Goal: Task Accomplishment & Management: Manage account settings

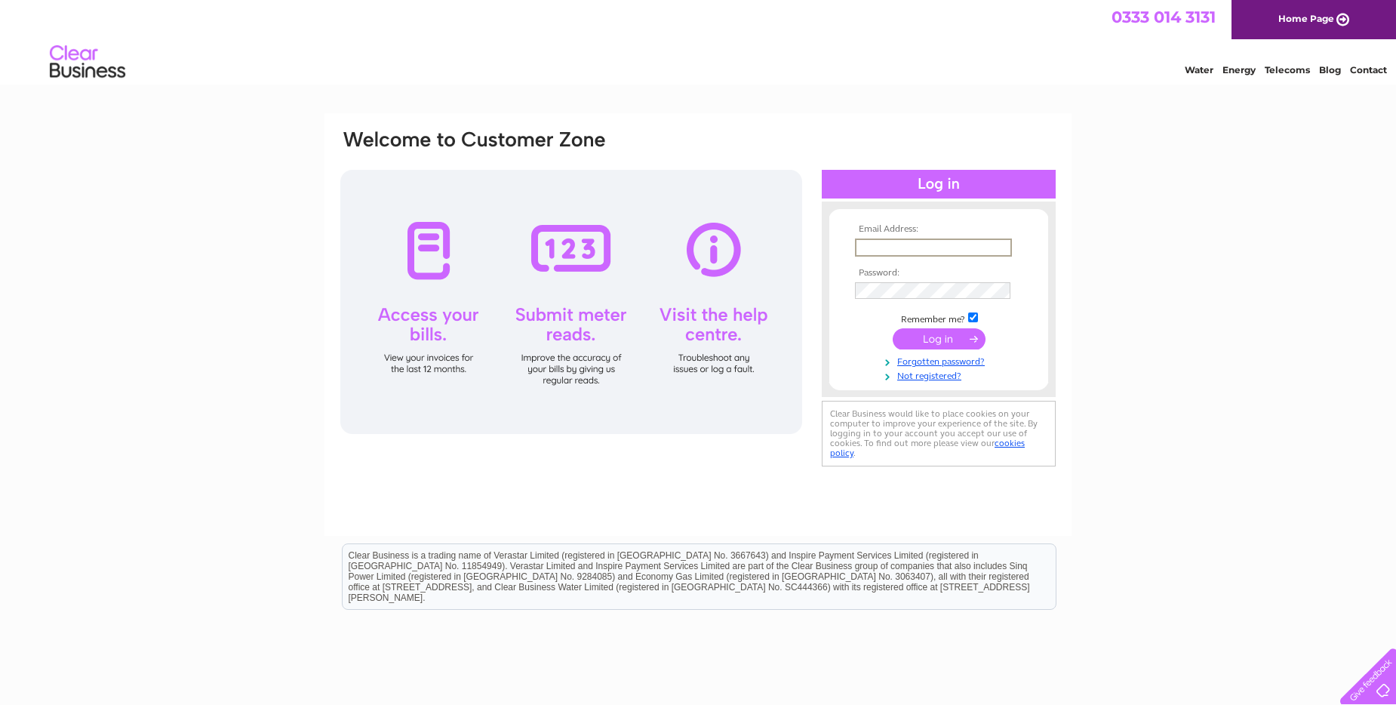
click at [860, 247] on input "text" at bounding box center [933, 248] width 157 height 18
type input "[EMAIL_ADDRESS][DOMAIN_NAME]"
click at [972, 317] on input "checkbox" at bounding box center [973, 316] width 10 height 10
click at [972, 314] on input "checkbox" at bounding box center [973, 316] width 10 height 10
checkbox input "true"
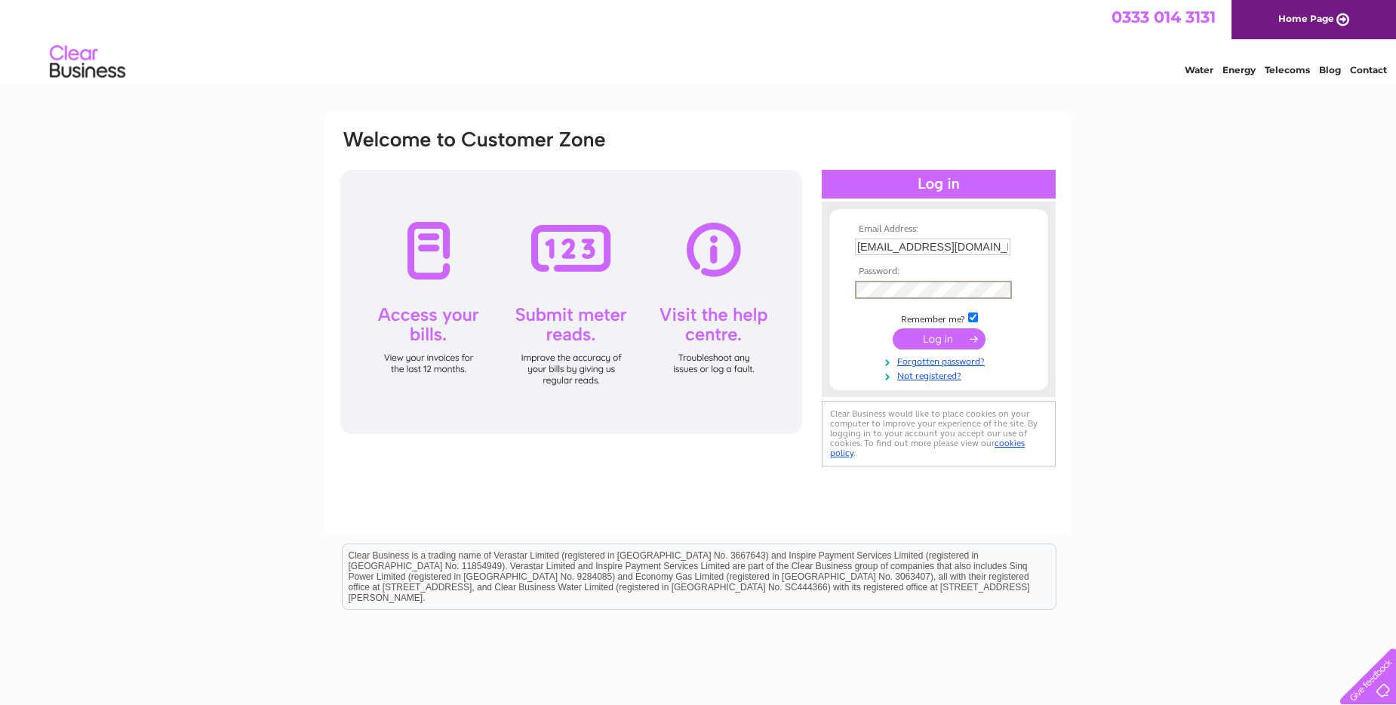
click at [953, 337] on input "submit" at bounding box center [939, 338] width 93 height 21
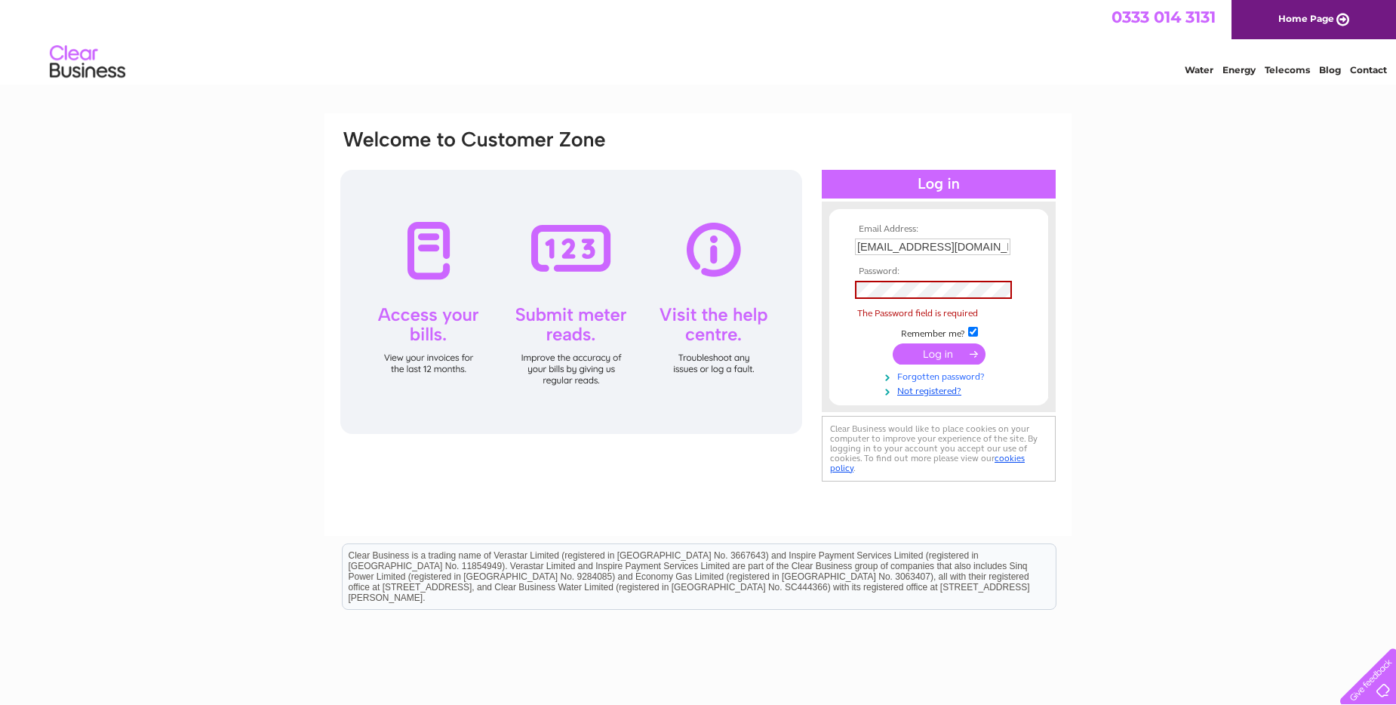
click at [942, 378] on link "Forgotten password?" at bounding box center [940, 375] width 171 height 14
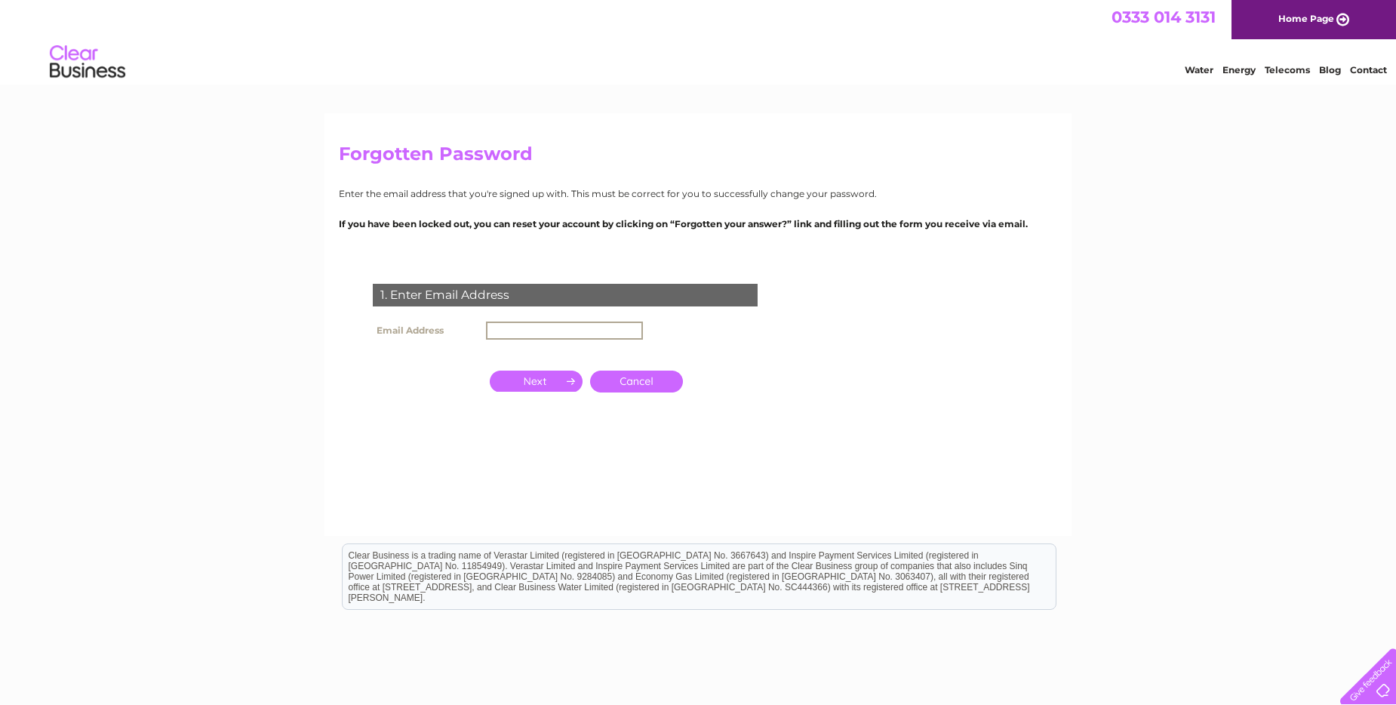
click at [495, 330] on input "text" at bounding box center [564, 331] width 157 height 18
type input "[EMAIL_ADDRESS][DOMAIN_NAME]"
click at [566, 379] on input "button" at bounding box center [536, 379] width 93 height 21
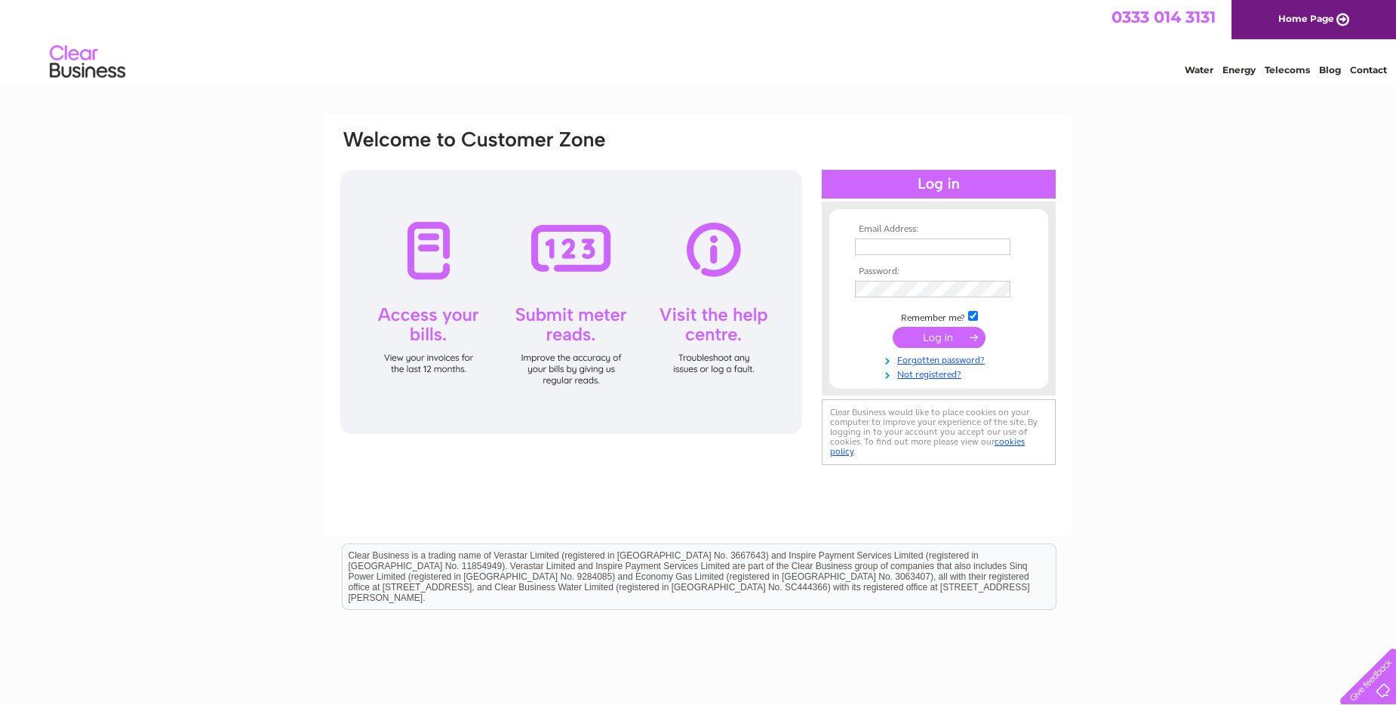
click at [426, 247] on div at bounding box center [571, 302] width 462 height 264
click at [859, 248] on input "text" at bounding box center [932, 247] width 155 height 17
type input "[EMAIL_ADDRESS][DOMAIN_NAME]"
click at [930, 338] on input "submit" at bounding box center [939, 337] width 93 height 21
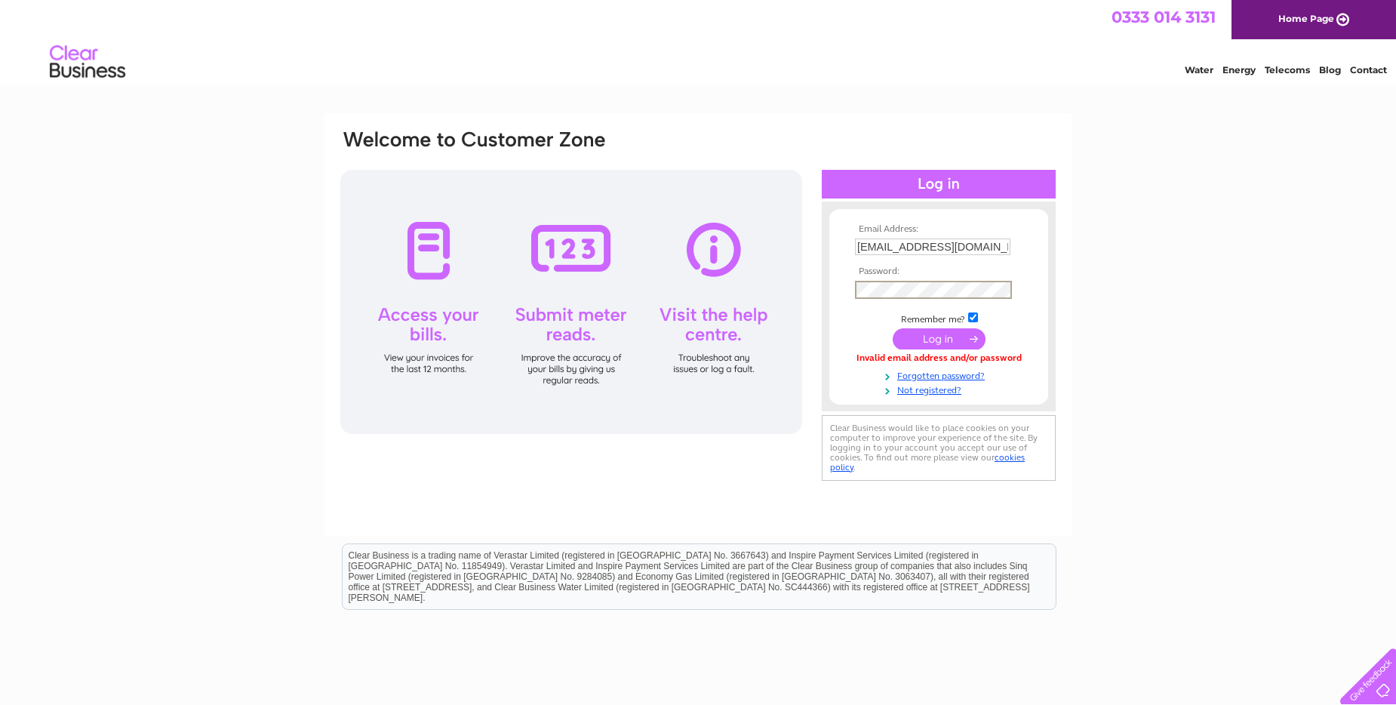
click at [893, 328] on input "submit" at bounding box center [939, 338] width 93 height 21
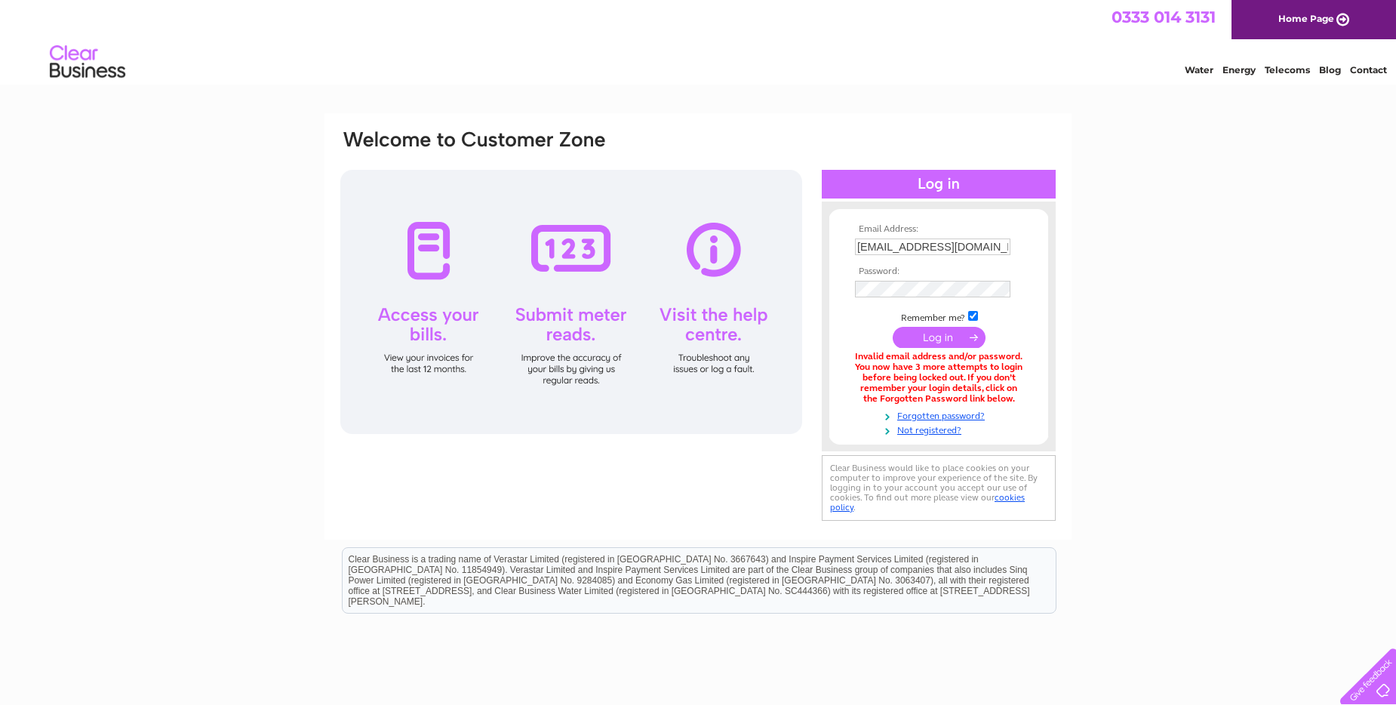
click at [925, 333] on input "submit" at bounding box center [939, 337] width 93 height 21
click at [935, 339] on input "submit" at bounding box center [939, 337] width 93 height 21
click at [930, 415] on link "Forgotten password?" at bounding box center [940, 415] width 171 height 14
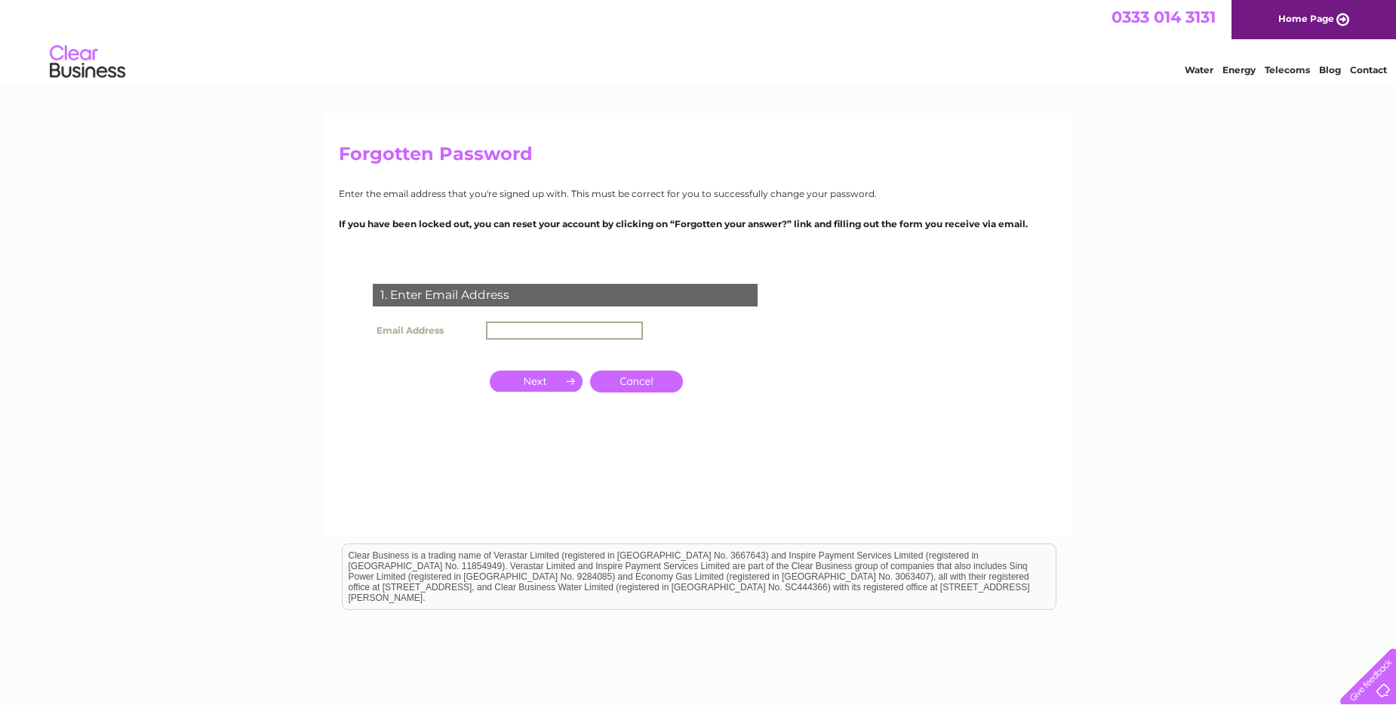
click at [488, 328] on input "text" at bounding box center [564, 331] width 157 height 18
type input "[EMAIL_ADDRESS][DOMAIN_NAME]"
click at [570, 381] on input "button" at bounding box center [536, 381] width 93 height 21
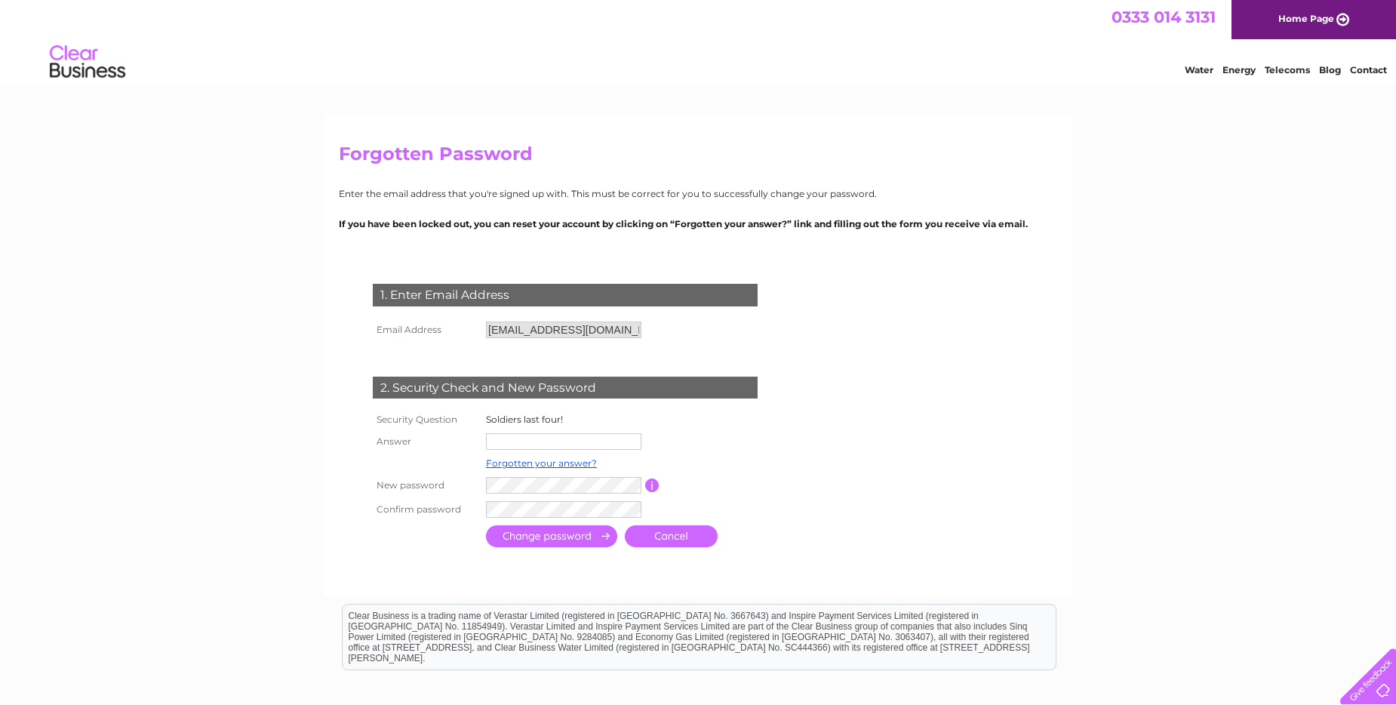
click at [492, 442] on input "text" at bounding box center [563, 441] width 155 height 17
type input "6639"
click at [617, 560] on div at bounding box center [568, 566] width 459 height 30
click at [562, 535] on input "submit" at bounding box center [551, 536] width 131 height 22
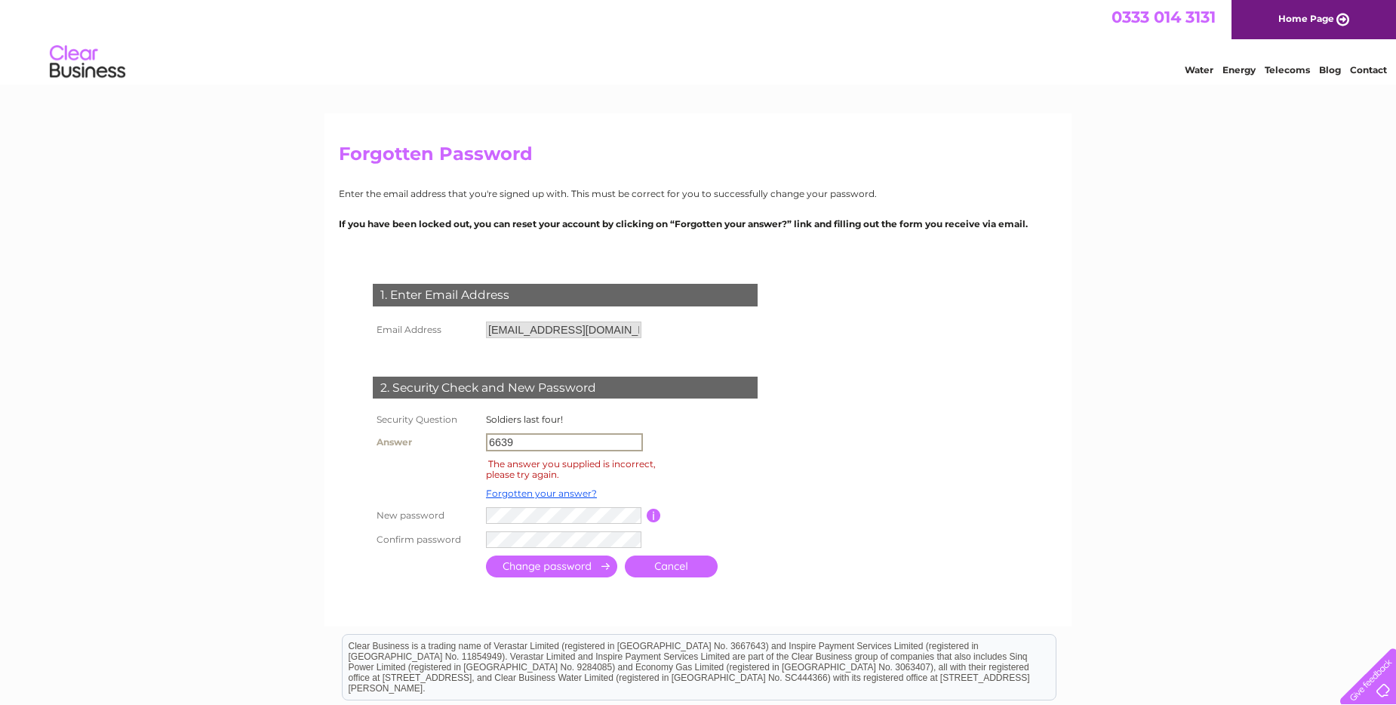
drag, startPoint x: 489, startPoint y: 441, endPoint x: 540, endPoint y: 448, distance: 51.1
click at [540, 448] on input "6639" at bounding box center [564, 442] width 157 height 18
click at [593, 440] on input "Sapper6639" at bounding box center [564, 442] width 157 height 18
type input "Sapper6639"
click at [579, 474] on td "The answer you supplied is incorrect, please try again." at bounding box center [571, 469] width 179 height 29
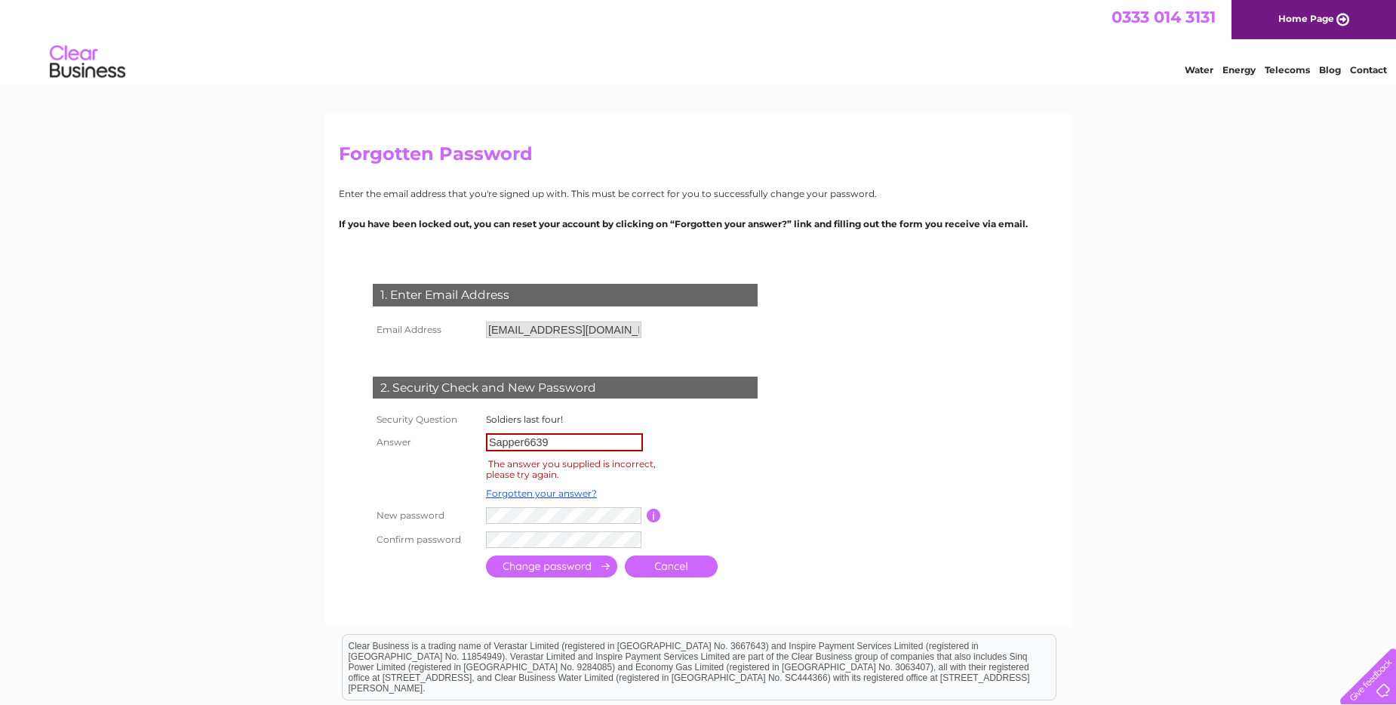
click at [573, 467] on div "The answer you supplied is incorrect, please try again." at bounding box center [571, 469] width 170 height 26
click at [524, 468] on div "The answer you supplied is incorrect, please try again." at bounding box center [571, 469] width 170 height 26
click at [578, 446] on input "Sapper6639" at bounding box center [564, 442] width 157 height 18
click at [533, 488] on link "Forgotten your answer?" at bounding box center [541, 493] width 111 height 11
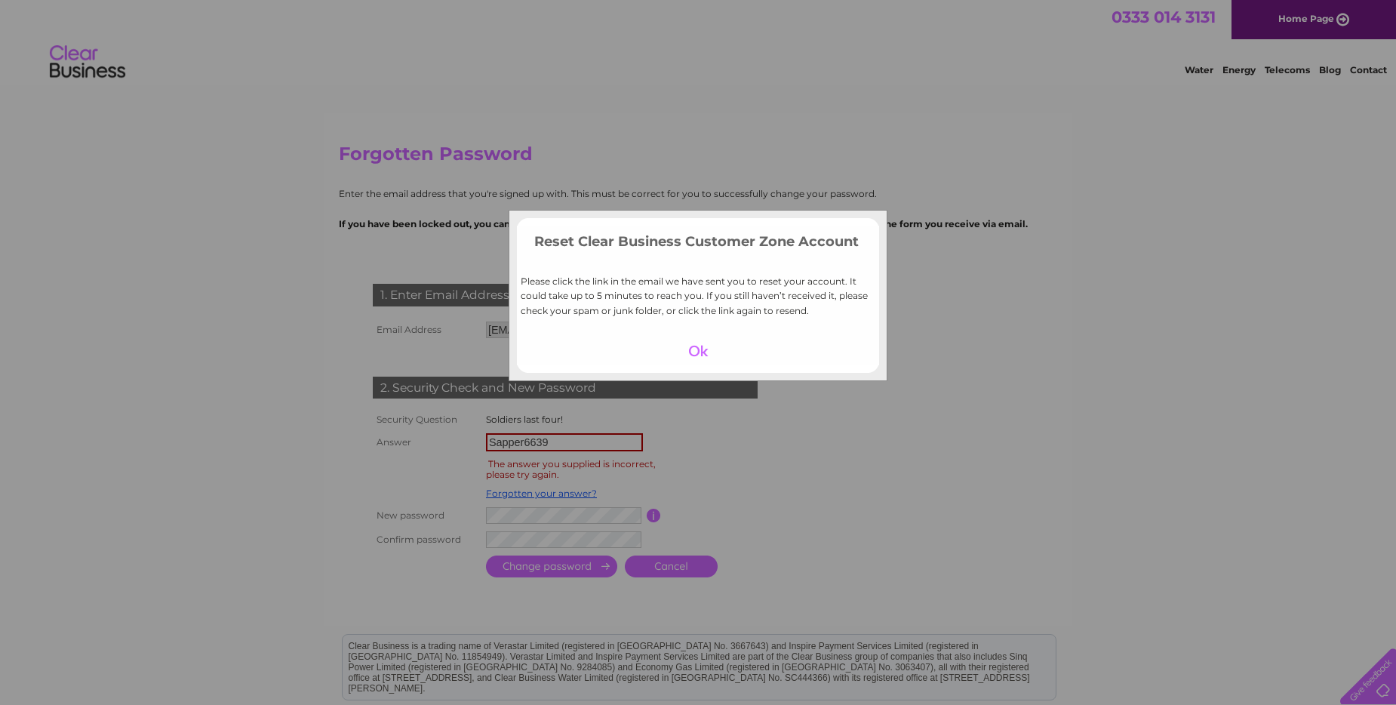
click at [703, 351] on div at bounding box center [698, 350] width 93 height 21
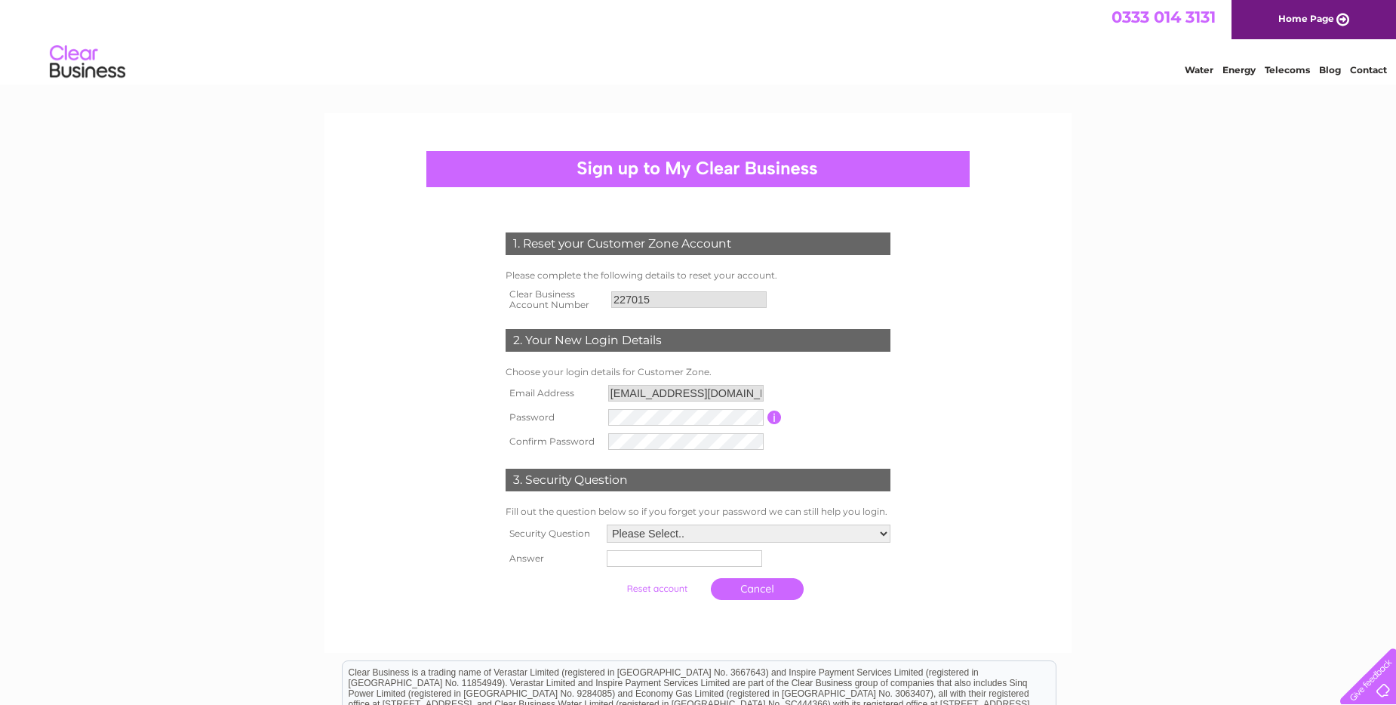
click at [650, 242] on div "1. Reset your Customer Zone Account" at bounding box center [698, 243] width 385 height 23
click at [611, 560] on input "text" at bounding box center [685, 559] width 157 height 18
type input "Soldiers rank & number"
click at [656, 592] on input "submit" at bounding box center [657, 588] width 93 height 21
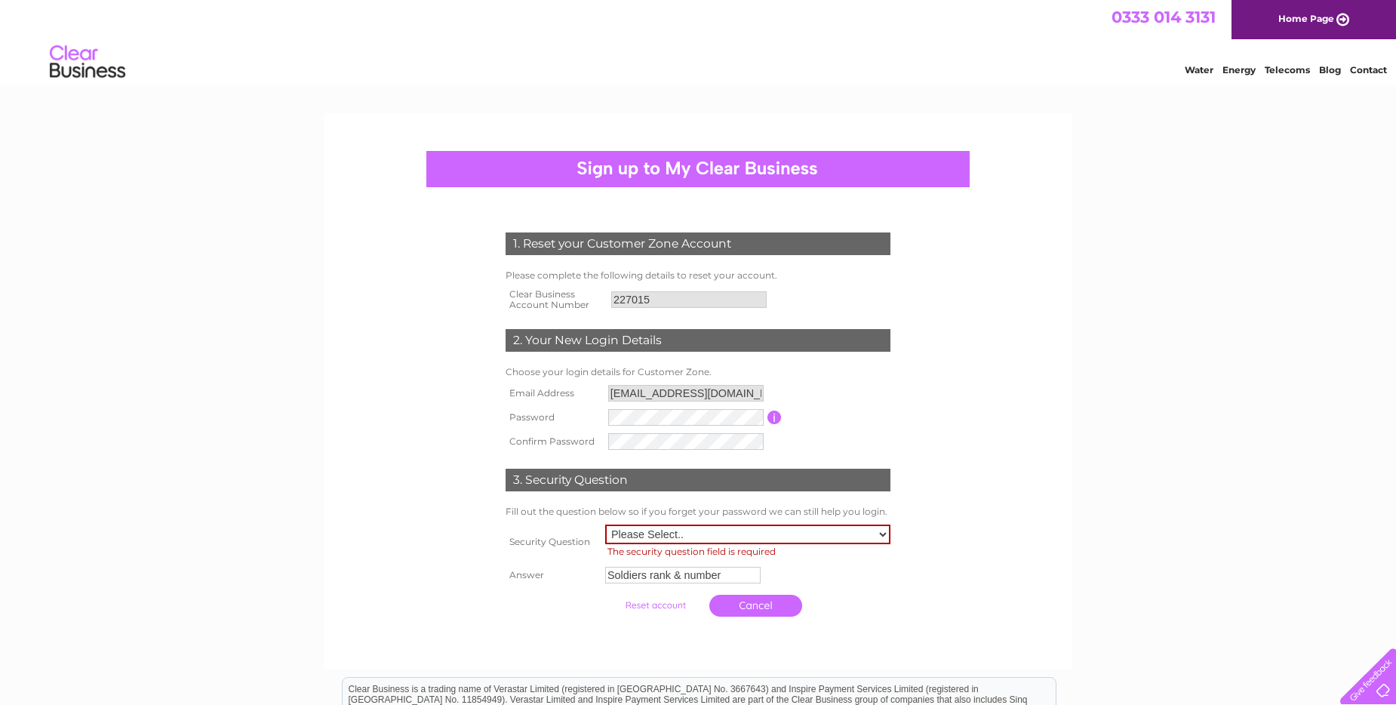
click at [643, 478] on div "3. Security Question" at bounding box center [698, 480] width 385 height 23
click at [614, 530] on select "Please Select.. In what town or city was your first job? In what town or city d…" at bounding box center [747, 535] width 285 height 20
select select "2"
click at [605, 525] on select "Please Select.. In what town or city was your first job? In what town or city d…" at bounding box center [747, 535] width 285 height 20
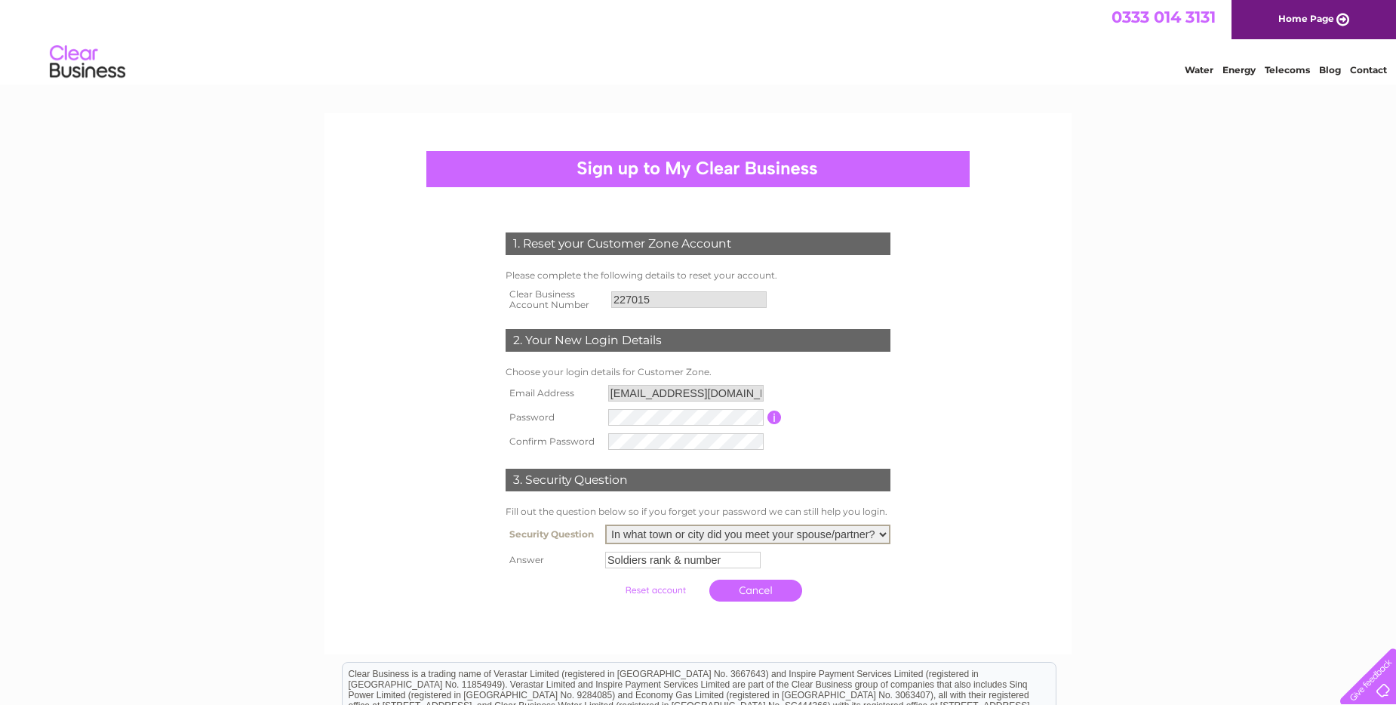
click at [882, 534] on select "Please Select.. In what town or city was your first job? In what town or city d…" at bounding box center [747, 535] width 285 height 20
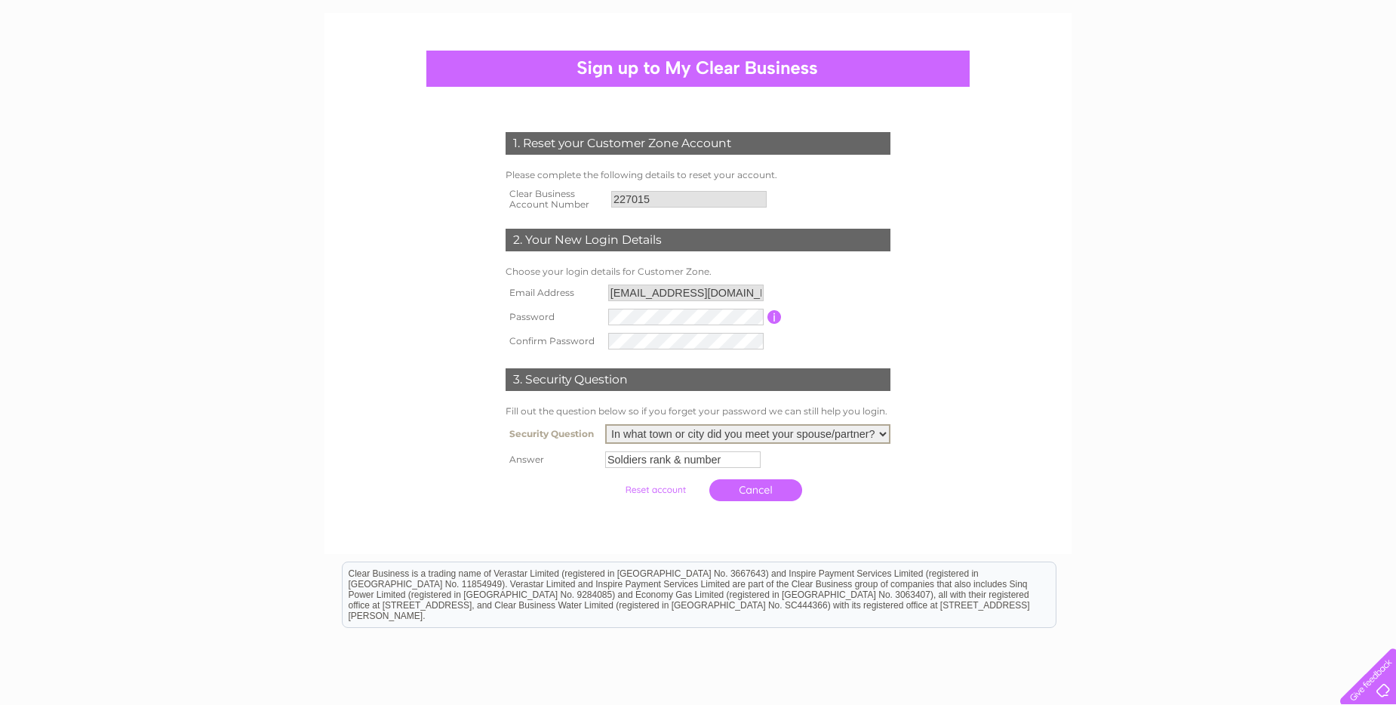
scroll to position [75, 0]
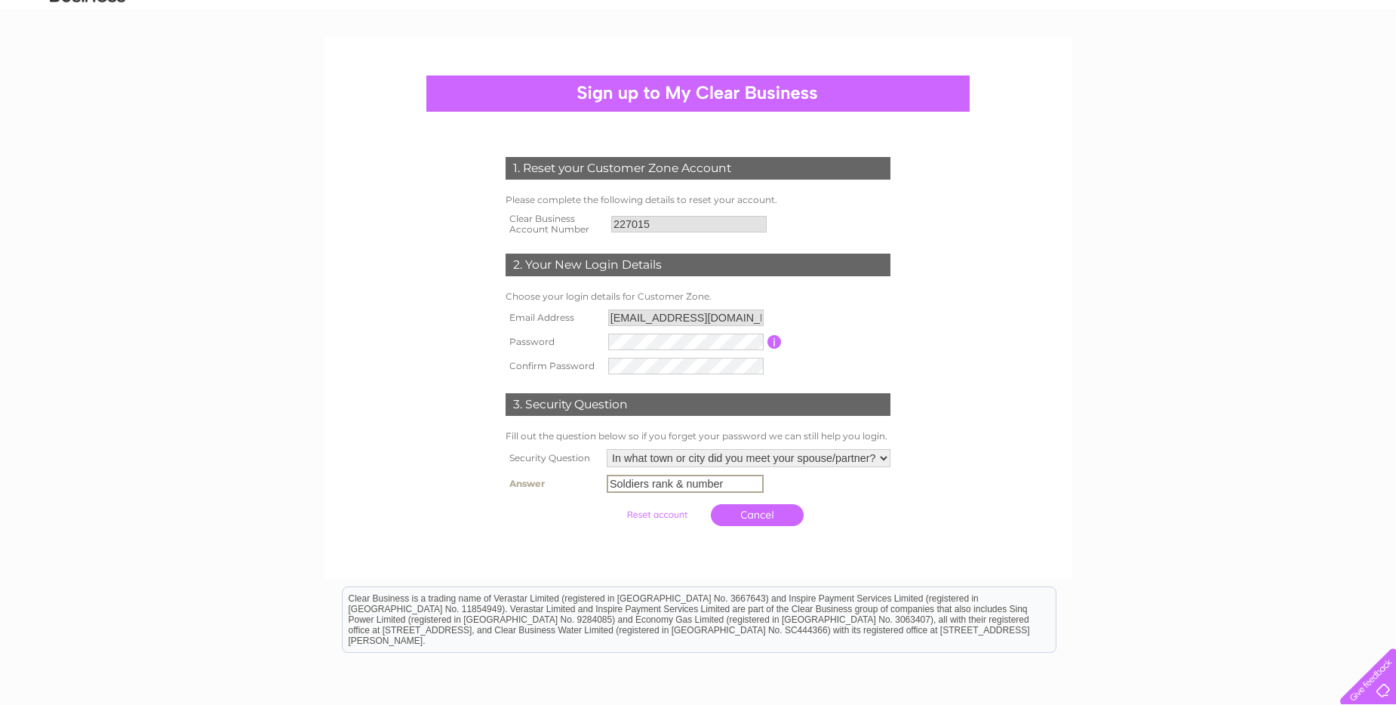
drag, startPoint x: 608, startPoint y: 488, endPoint x: 732, endPoint y: 485, distance: 124.6
click at [732, 485] on input "Soldiers rank & number" at bounding box center [685, 484] width 157 height 18
type input "Osnabruck"
click at [777, 342] on input "button" at bounding box center [775, 342] width 14 height 14
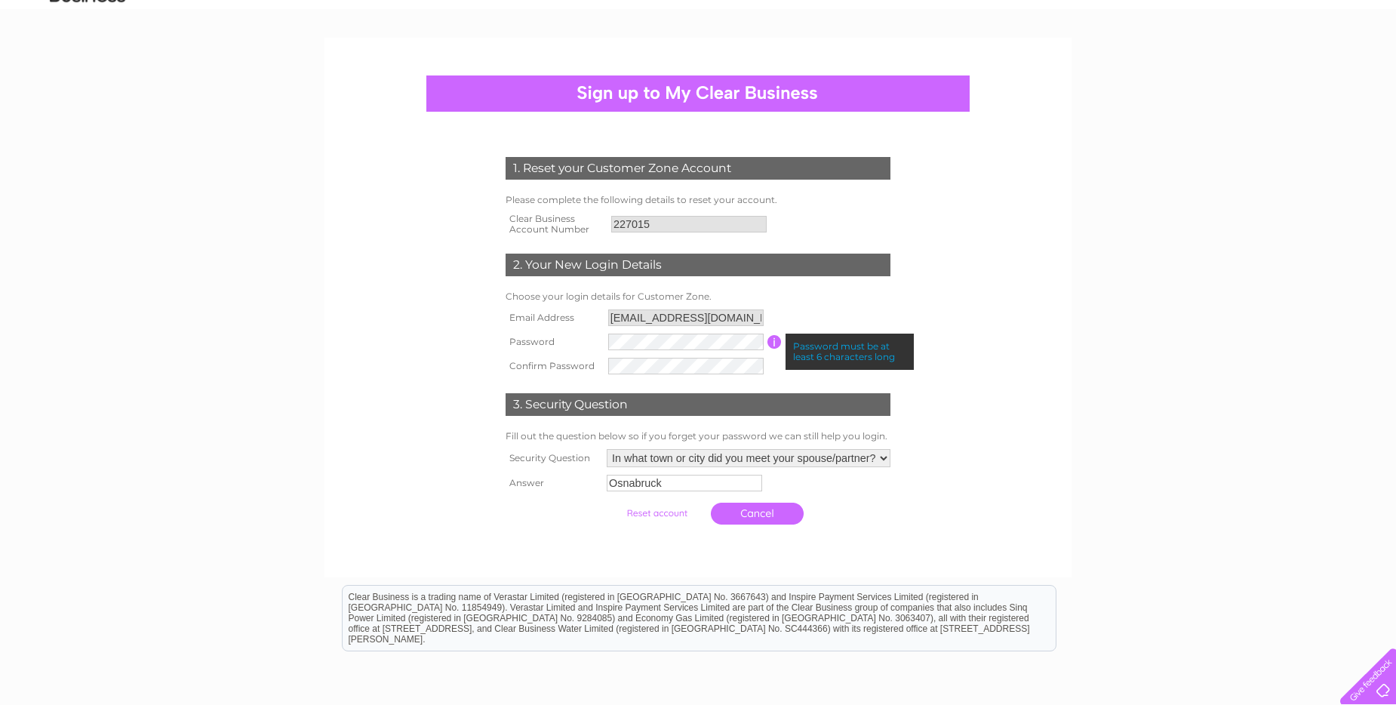
click at [924, 366] on div "1. Reset your Customer Zone Account Please complete the following details to re…" at bounding box center [698, 337] width 455 height 390
click at [655, 516] on input "submit" at bounding box center [657, 513] width 93 height 21
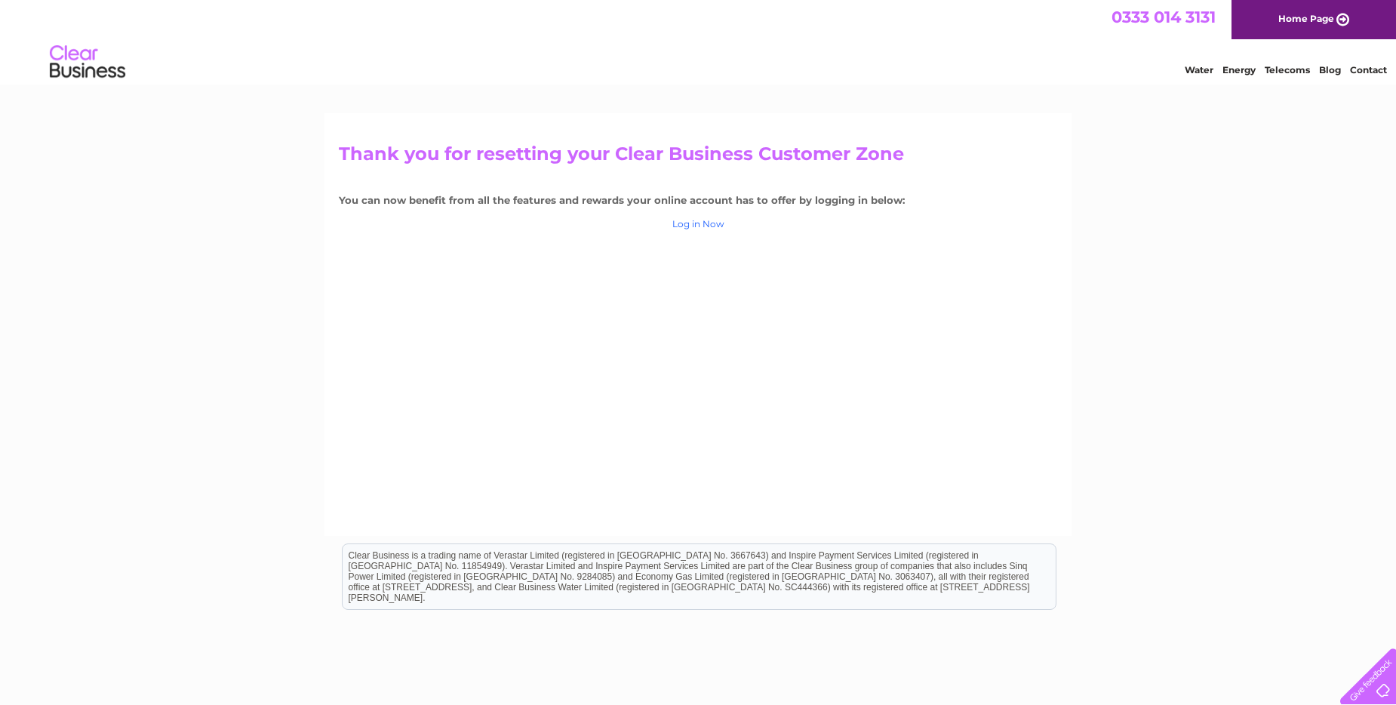
click at [713, 225] on link "Log in Now" at bounding box center [698, 223] width 52 height 11
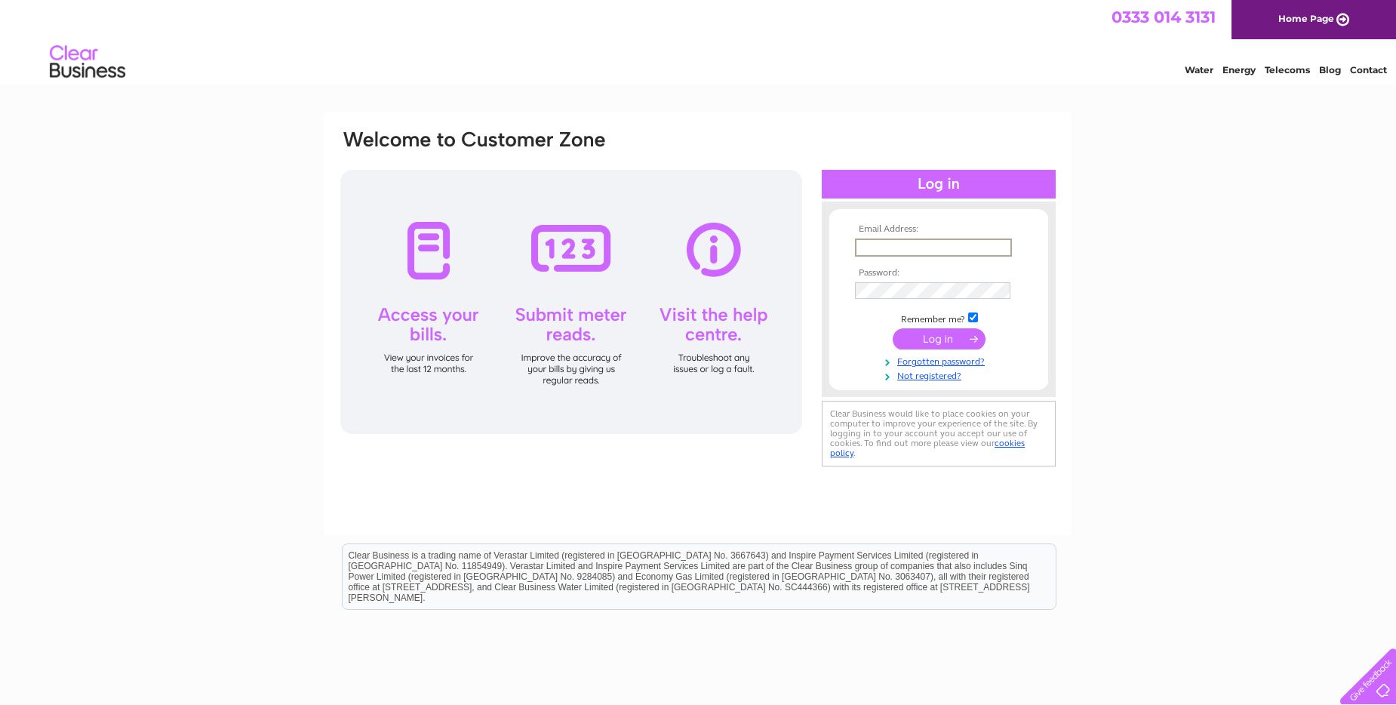
click at [860, 247] on input "text" at bounding box center [933, 248] width 157 height 18
type input "Sapper6639"
drag, startPoint x: 857, startPoint y: 245, endPoint x: 929, endPoint y: 246, distance: 71.7
click at [929, 246] on input "Sapper6639" at bounding box center [933, 248] width 157 height 18
type input "frankhaxton@outlook.com"
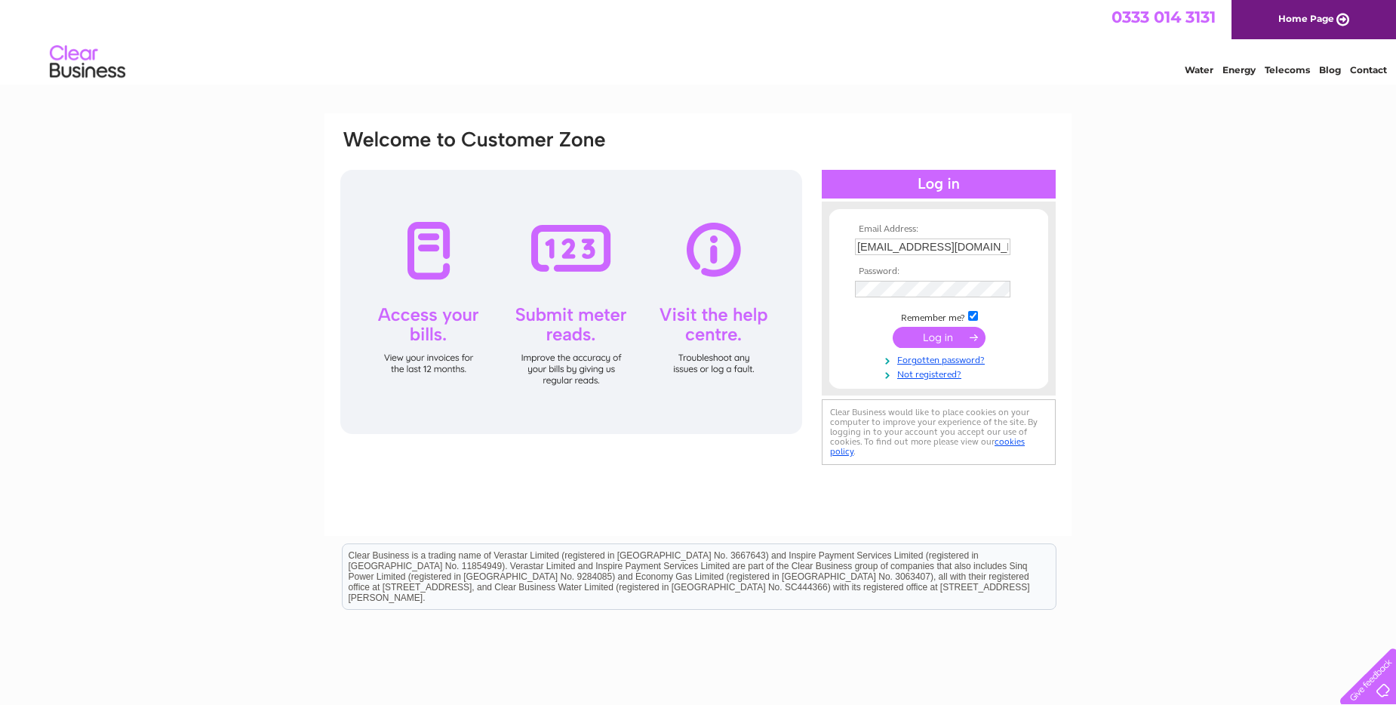
click at [949, 341] on input "submit" at bounding box center [939, 337] width 93 height 21
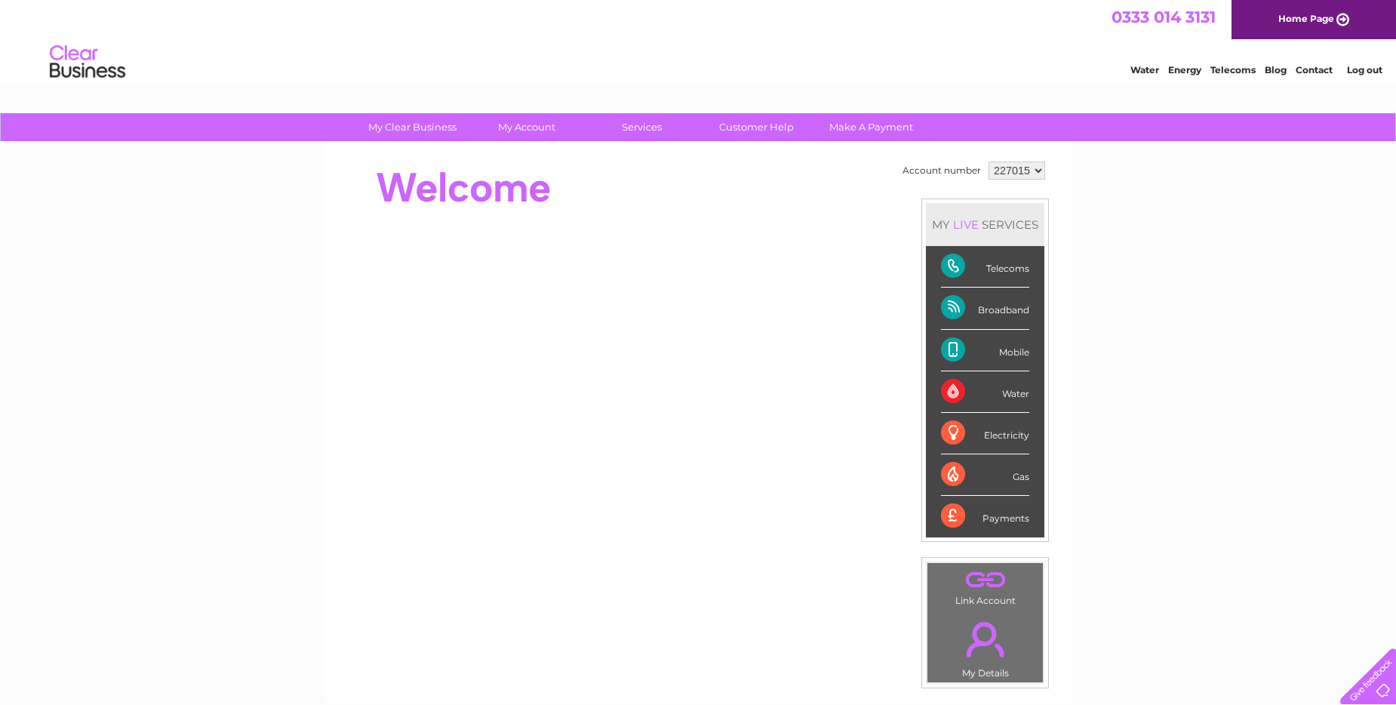
scroll to position [75, 0]
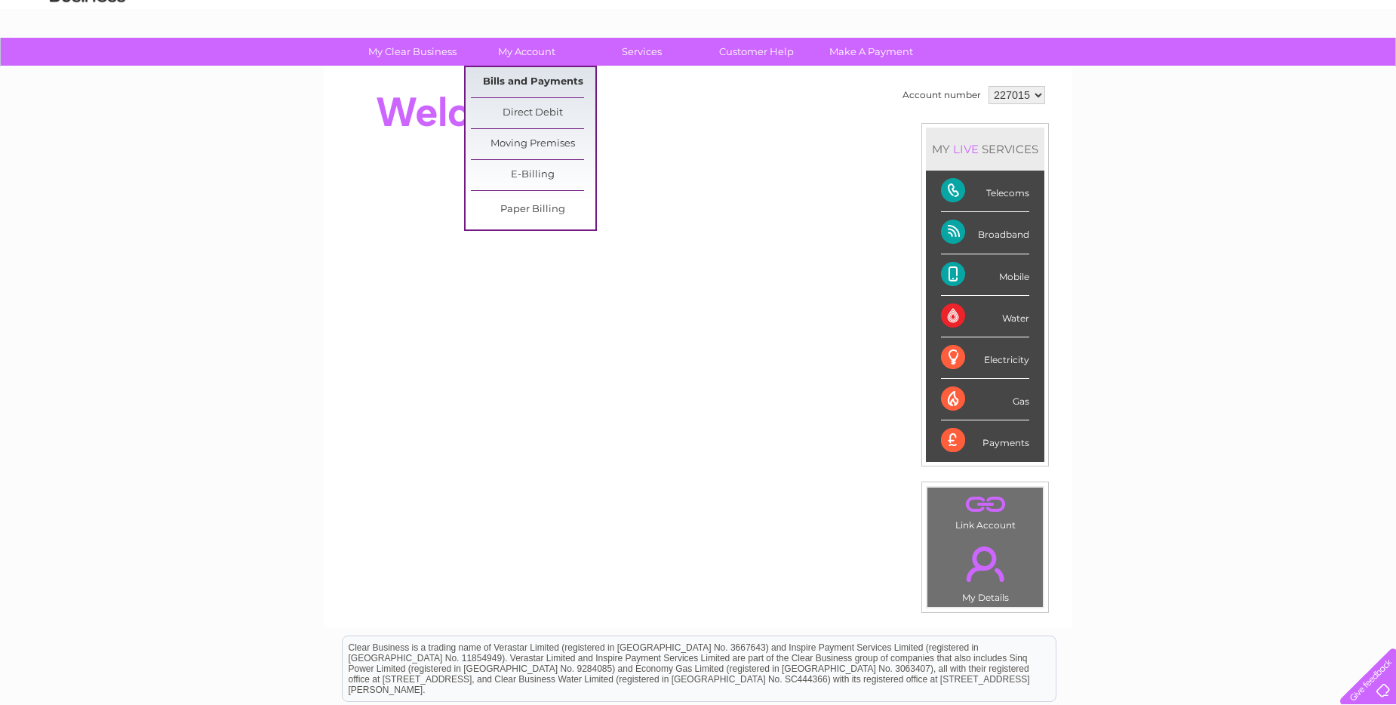
click at [553, 82] on link "Bills and Payments" at bounding box center [533, 82] width 125 height 30
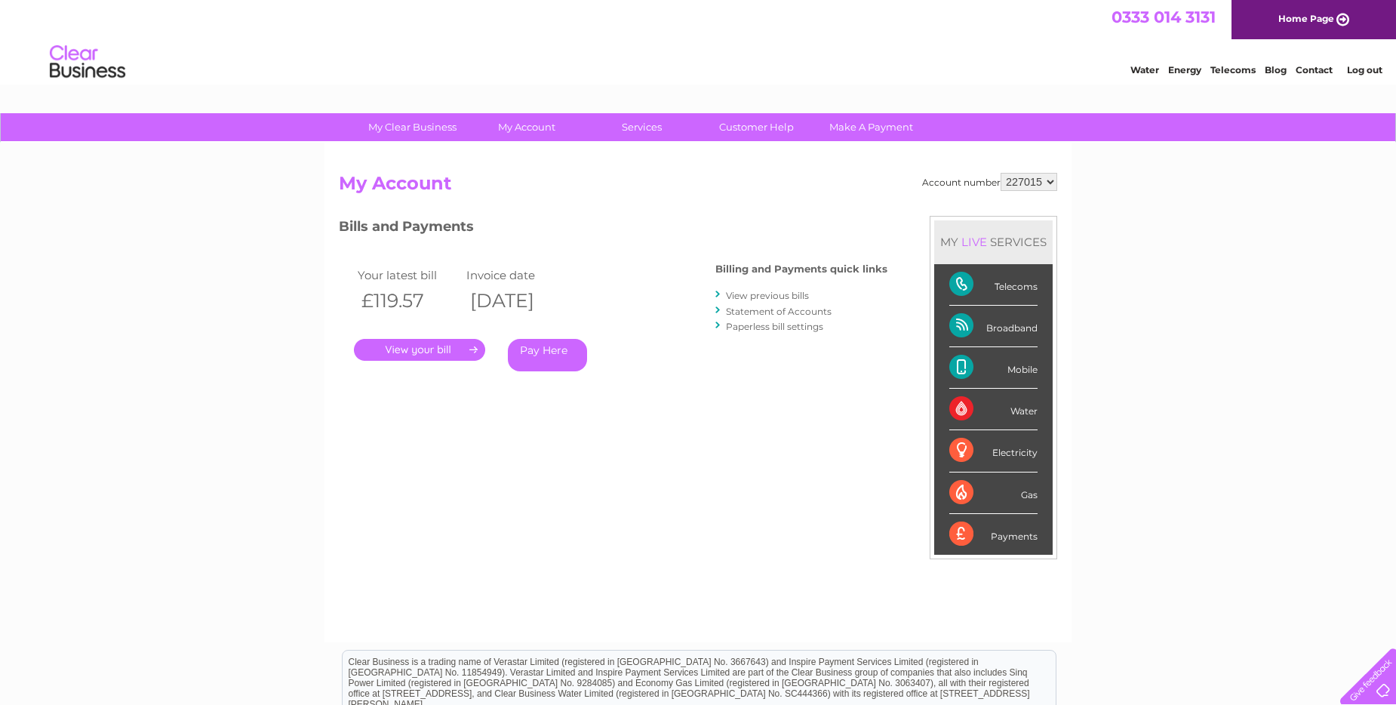
click at [451, 349] on link "." at bounding box center [419, 350] width 131 height 22
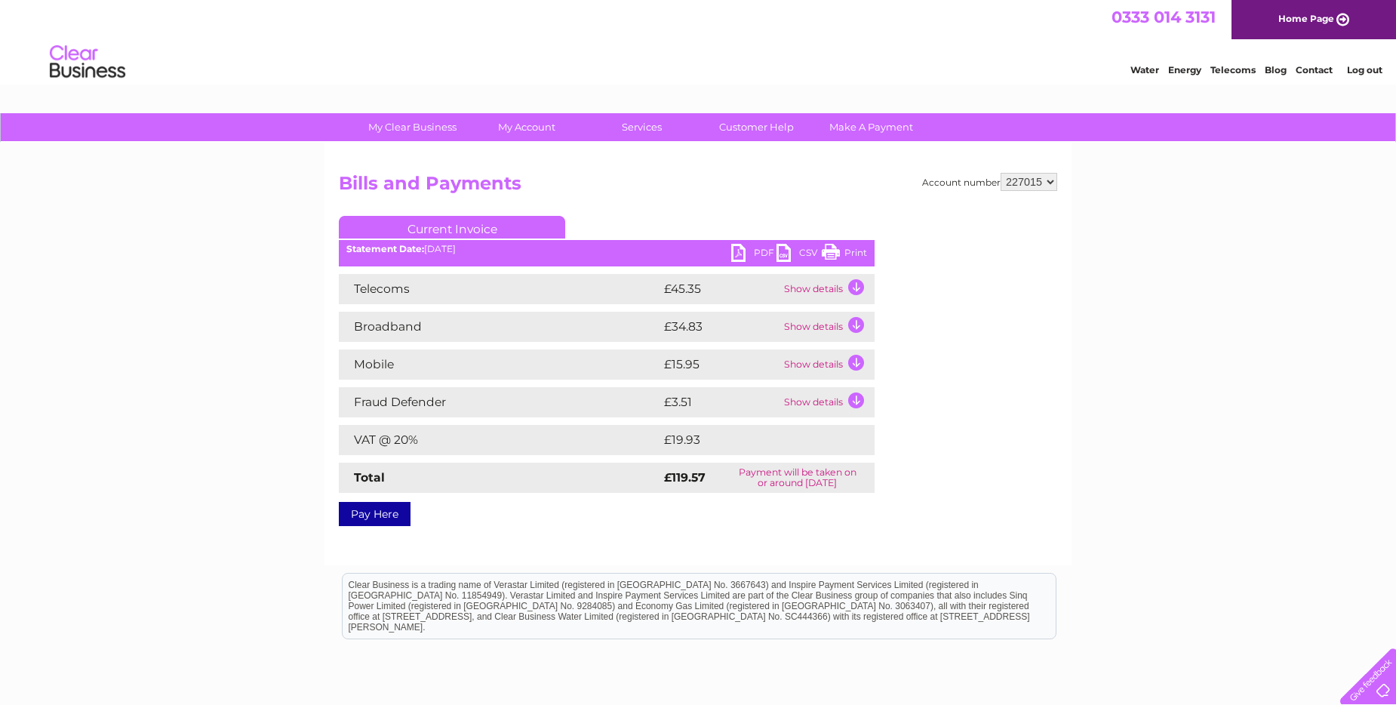
click at [854, 362] on td "Show details" at bounding box center [827, 364] width 94 height 30
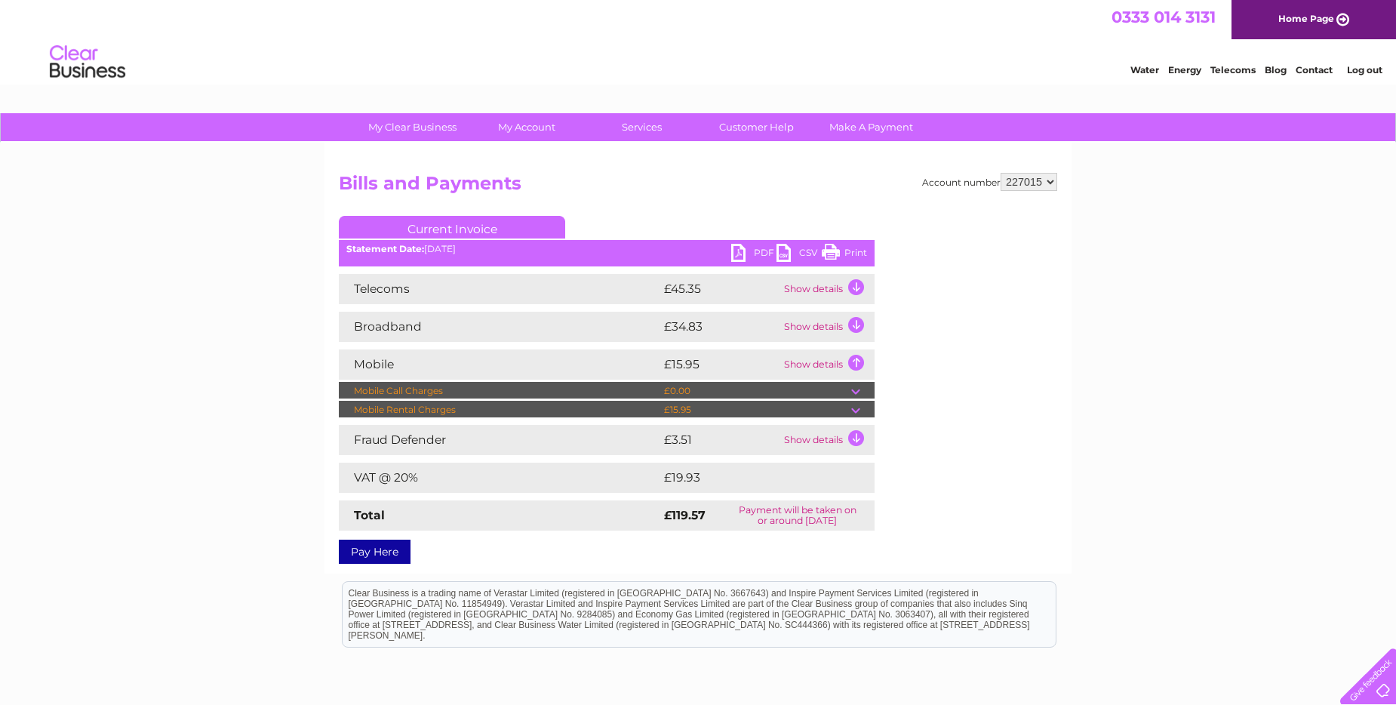
click at [857, 391] on td at bounding box center [862, 391] width 23 height 18
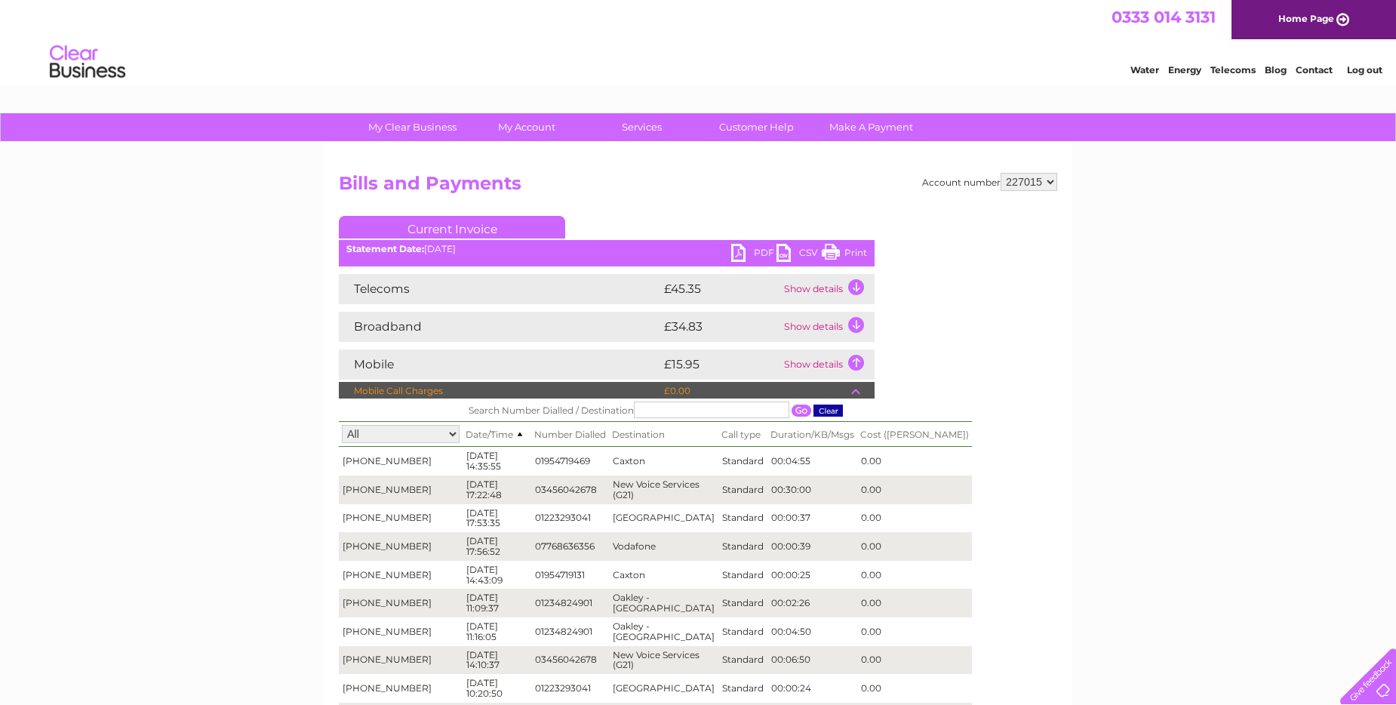
click at [688, 329] on td "£34.83" at bounding box center [720, 327] width 120 height 30
click at [686, 365] on td "£15.95" at bounding box center [720, 364] width 120 height 30
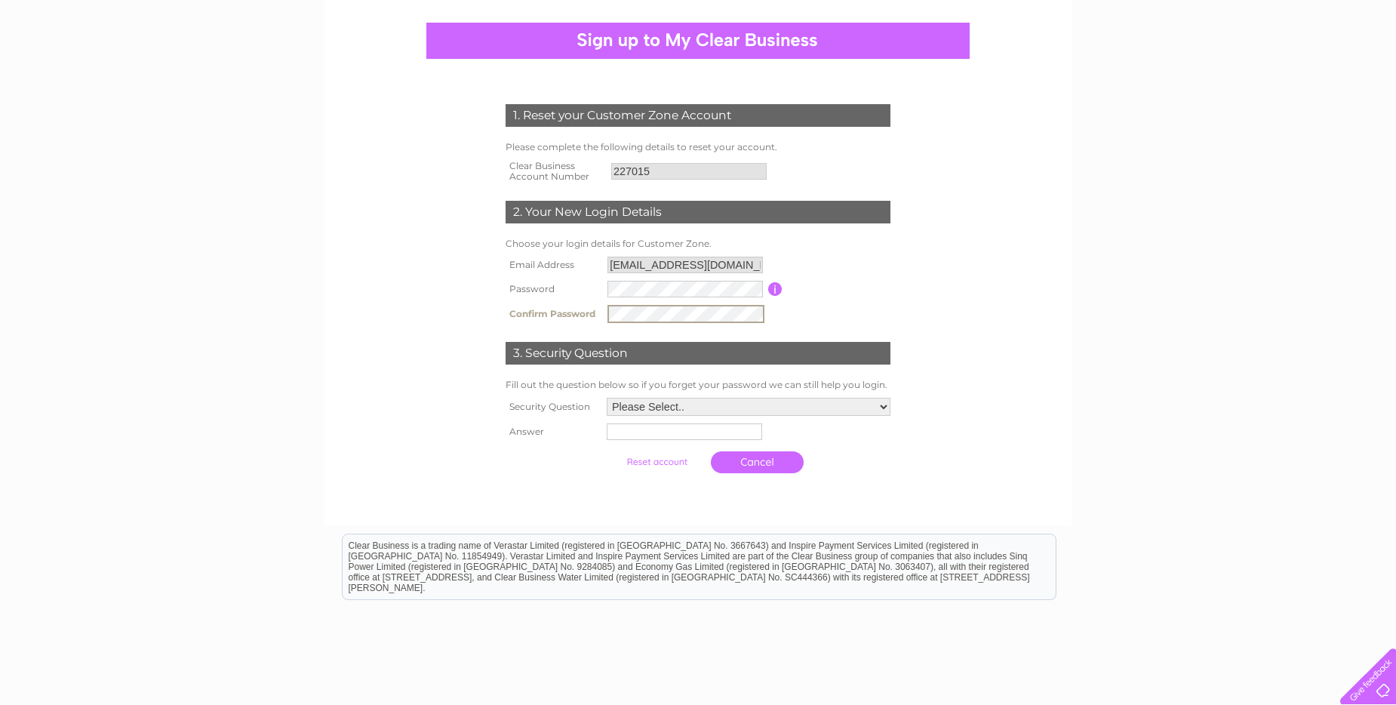
scroll to position [151, 0]
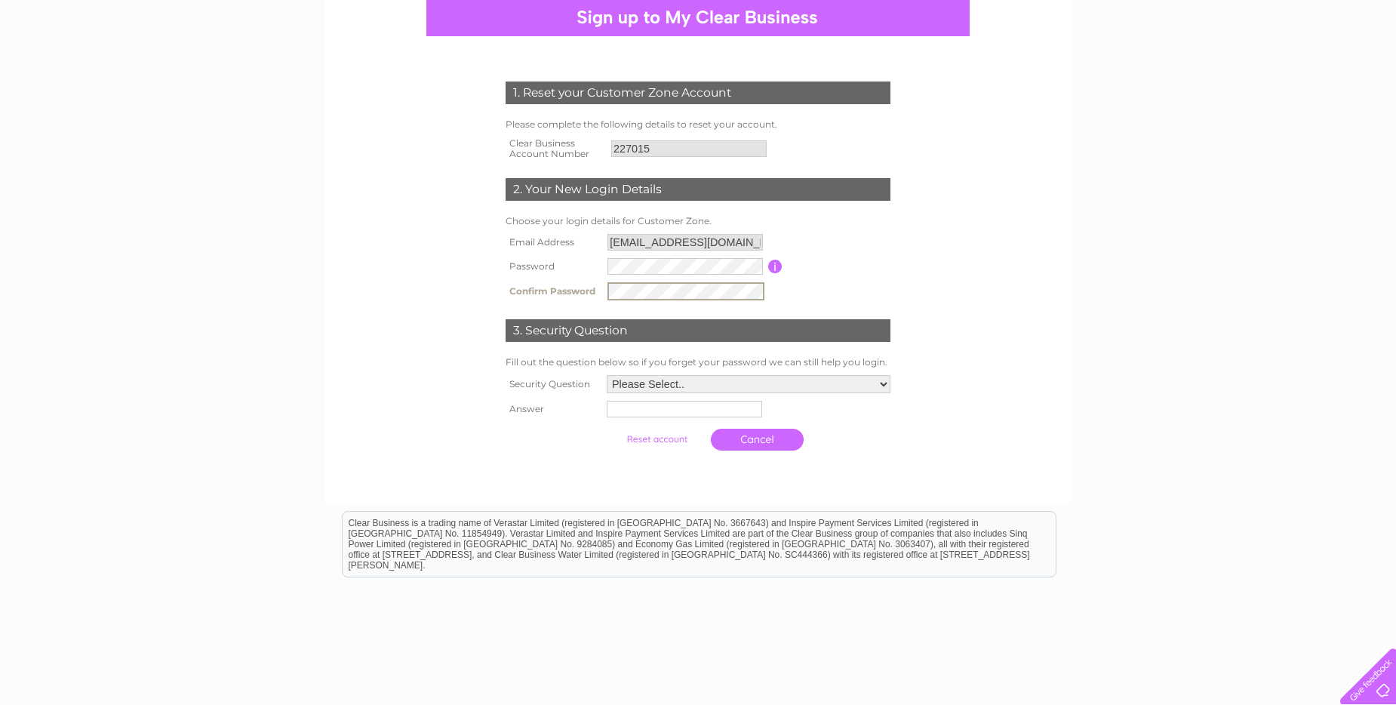
click at [883, 384] on select "Please Select.. In what town or city was your first job? In what town or city d…" at bounding box center [749, 384] width 284 height 18
click at [844, 389] on select "Please Select.. In what town or city was your first job? In what town or city d…" at bounding box center [747, 384] width 285 height 20
click at [608, 411] on input "text" at bounding box center [682, 409] width 155 height 17
type input "Osnabruck"
click at [883, 383] on select "Please Select.. In what town or city was your first job? In what town or city d…" at bounding box center [749, 383] width 284 height 18
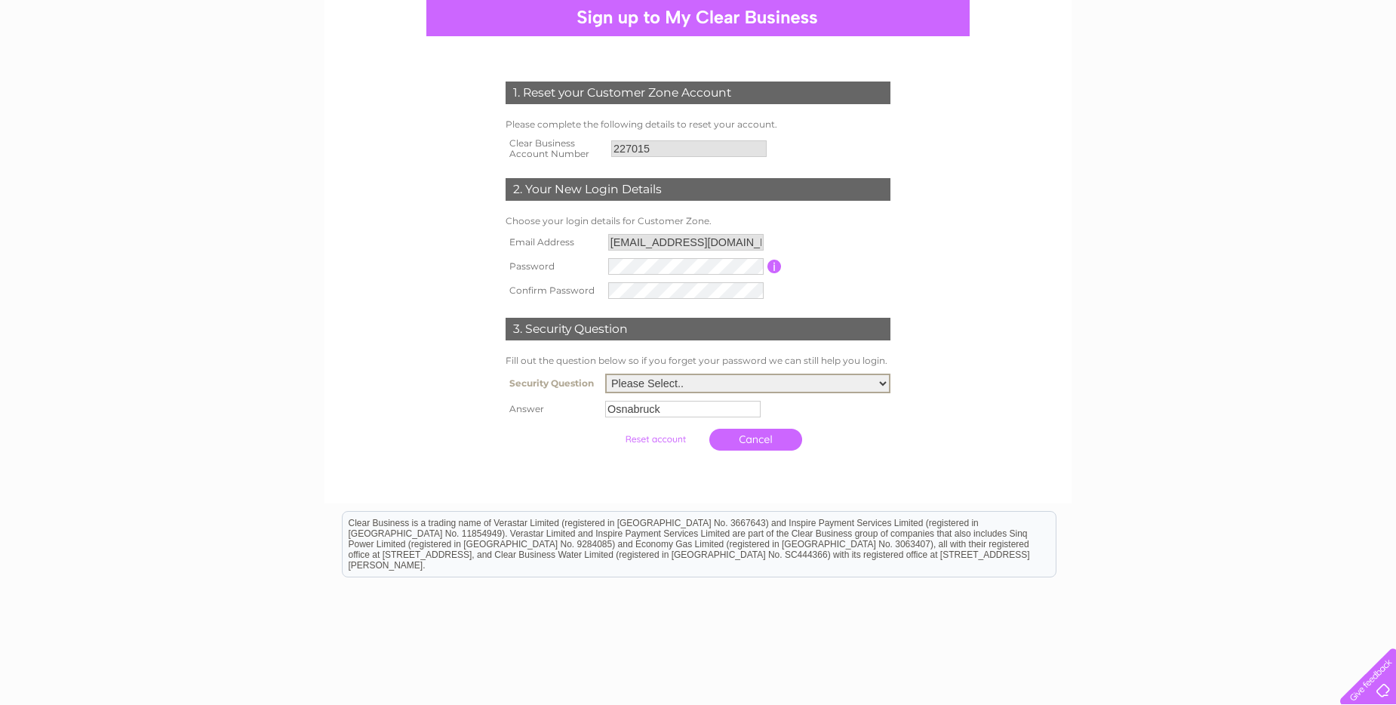
click at [885, 383] on select "Please Select.. In what town or city was your first job? In what town or city d…" at bounding box center [747, 384] width 285 height 20
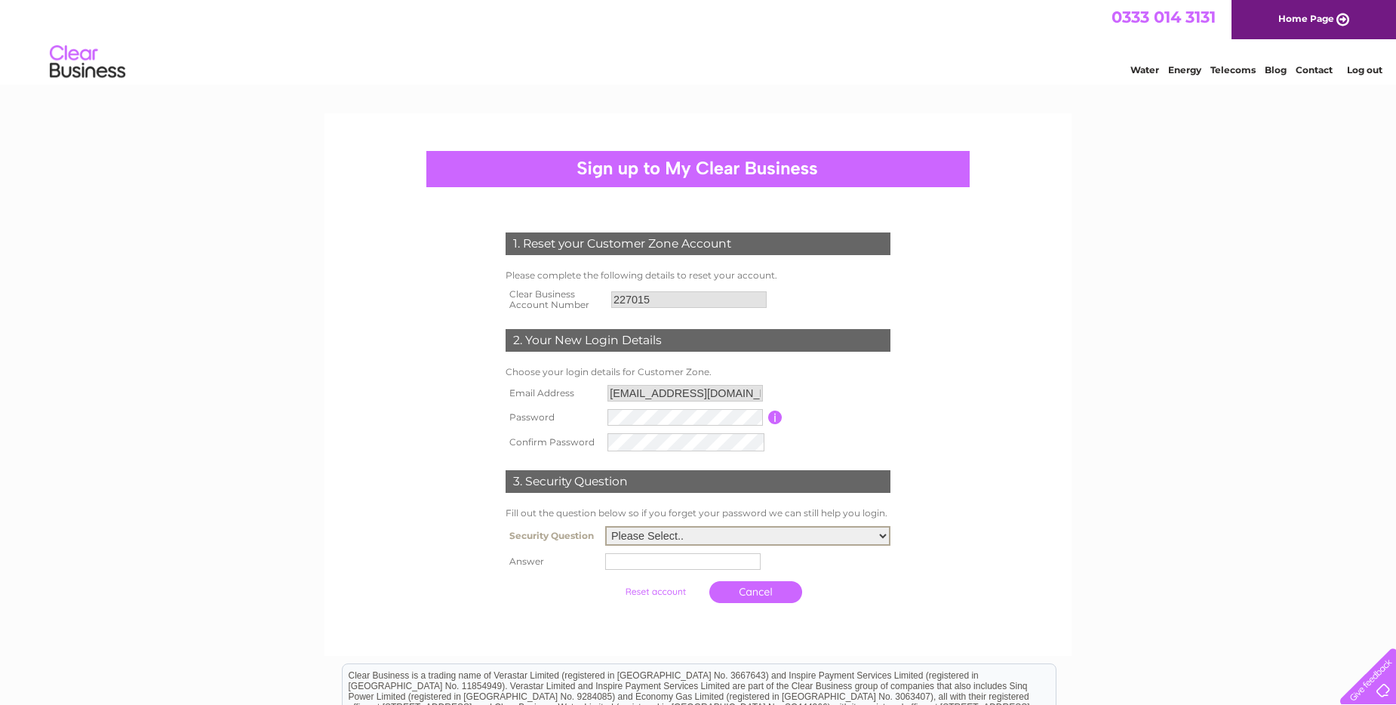
click at [617, 534] on select "Please Select.. In what town or city was your first job? In what town or city d…" at bounding box center [747, 536] width 285 height 20
select select "2"
click at [605, 525] on select "Please Select.. In what town or city was your first job? In what town or city d…" at bounding box center [747, 535] width 285 height 20
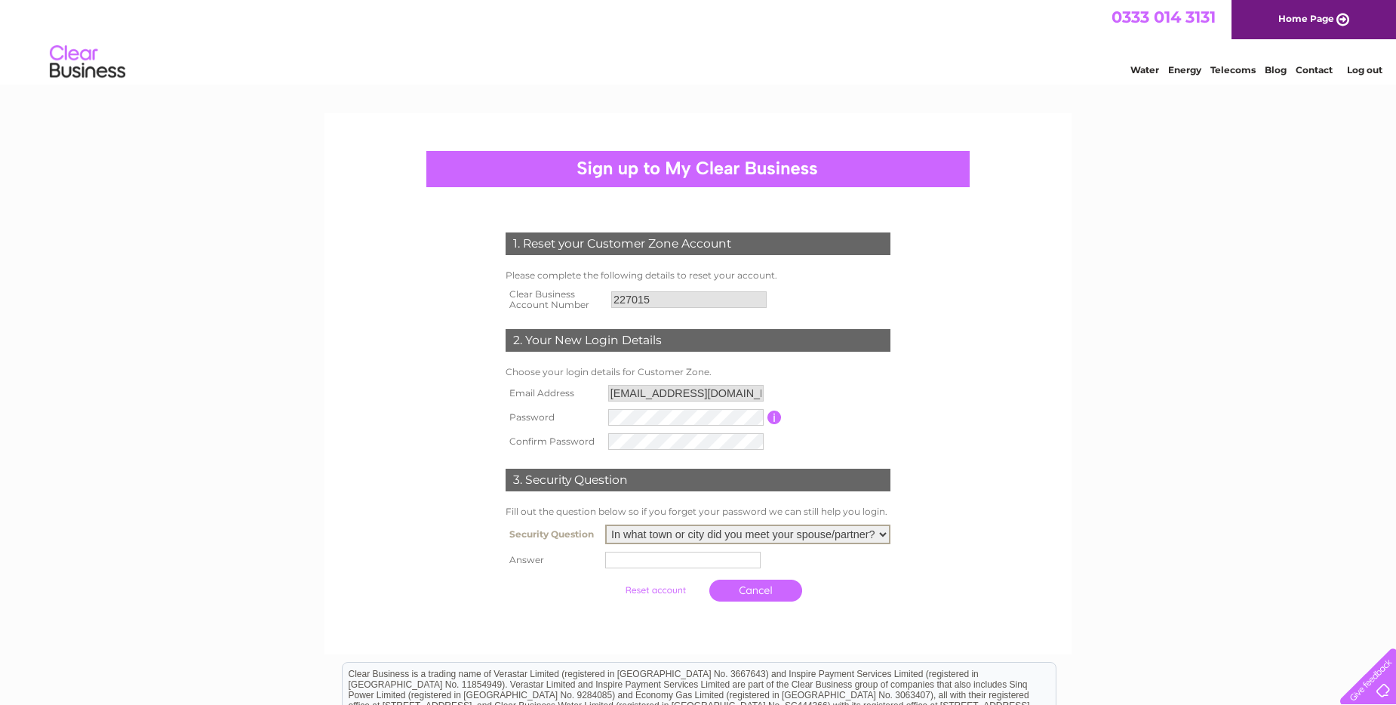
click at [613, 562] on input "text" at bounding box center [682, 560] width 155 height 17
type input "Osnabruck"
click at [665, 589] on input "submit" at bounding box center [657, 588] width 93 height 21
